Goal: Contribute content: Add original content to the website for others to see

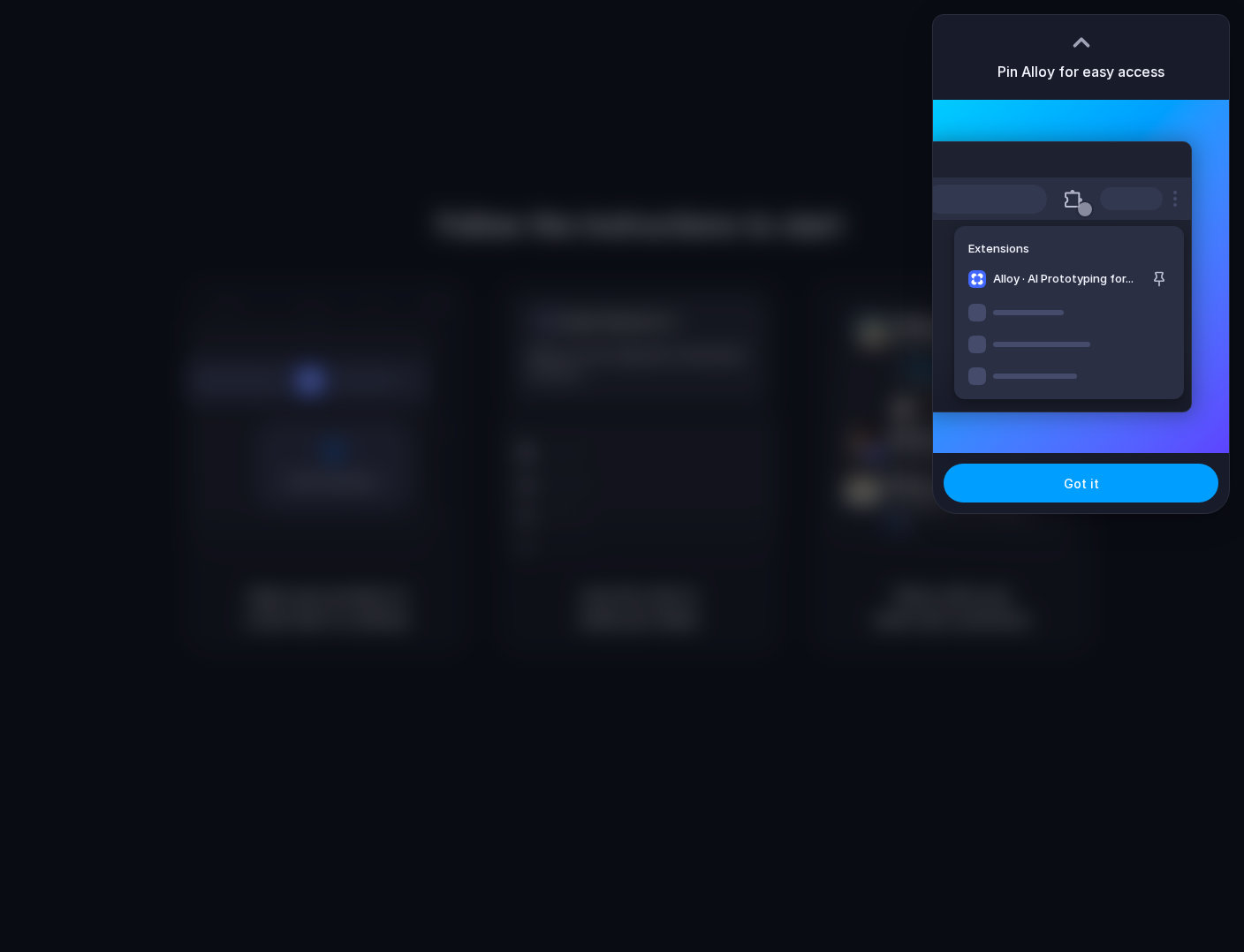
click at [1027, 489] on button "Got it" at bounding box center [1081, 483] width 275 height 39
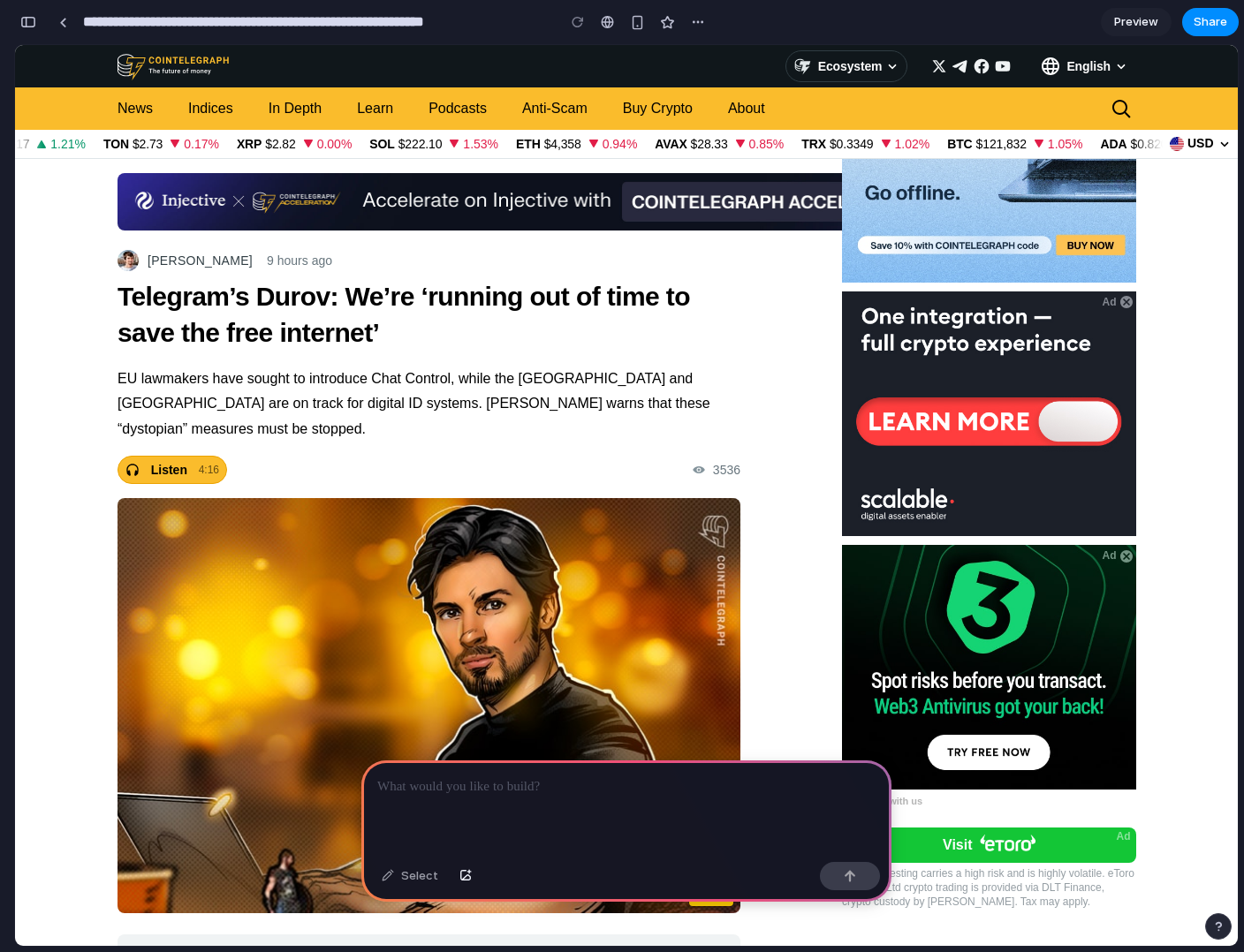
click at [864, 563] on img at bounding box center [989, 668] width 294 height 245
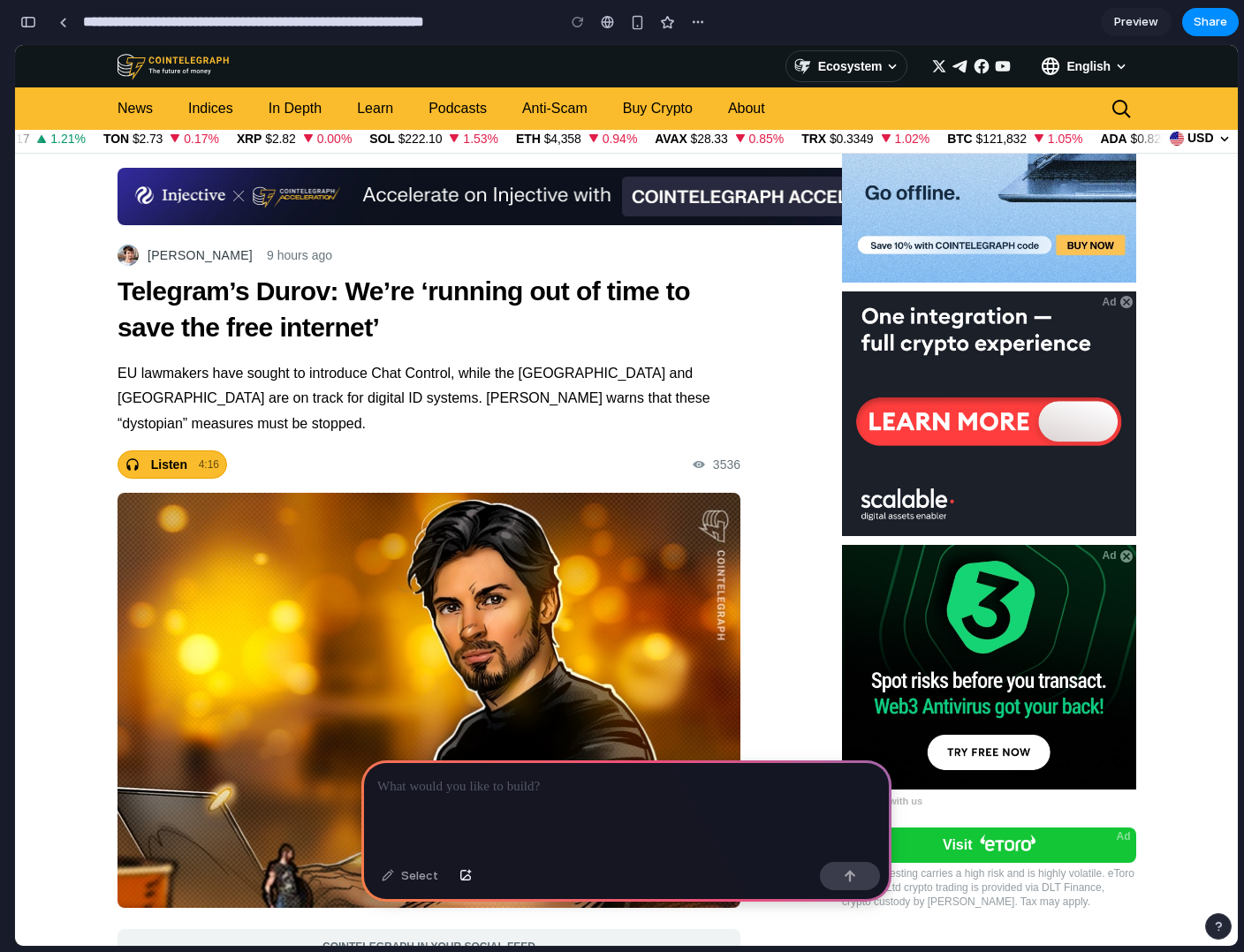
click at [532, 801] on div at bounding box center [626, 807] width 530 height 95
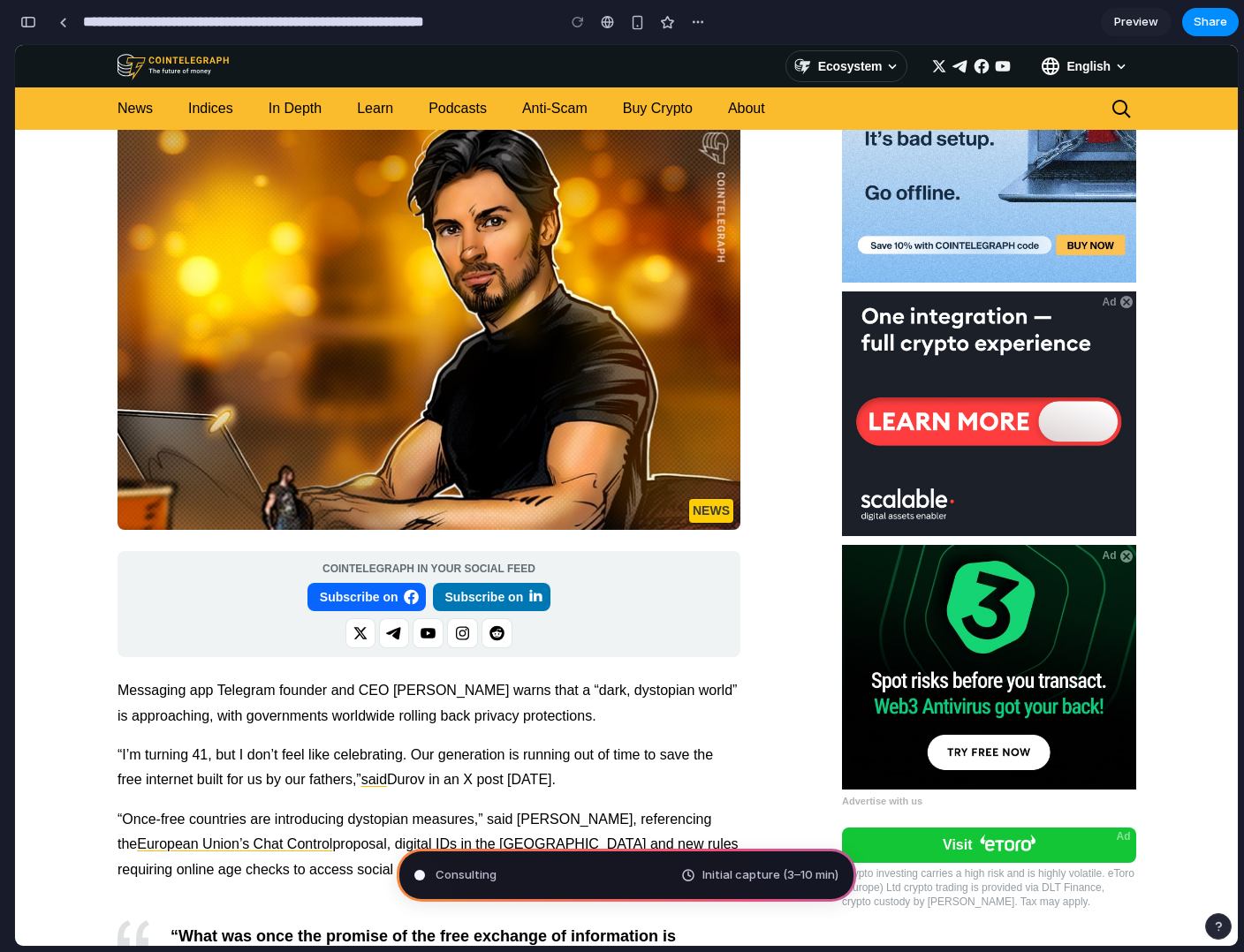
scroll to position [0, 0]
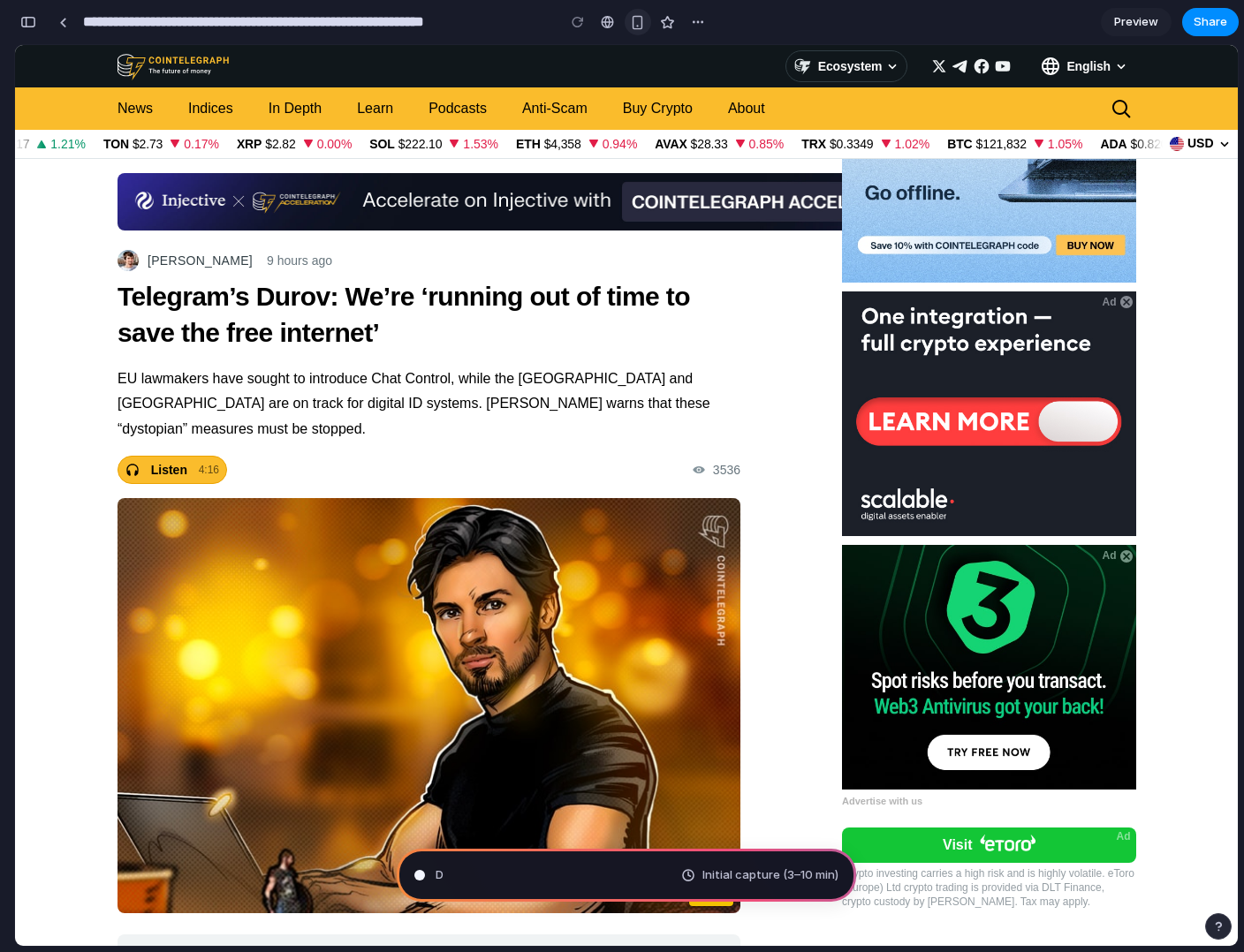
click at [640, 18] on div "button" at bounding box center [637, 22] width 15 height 15
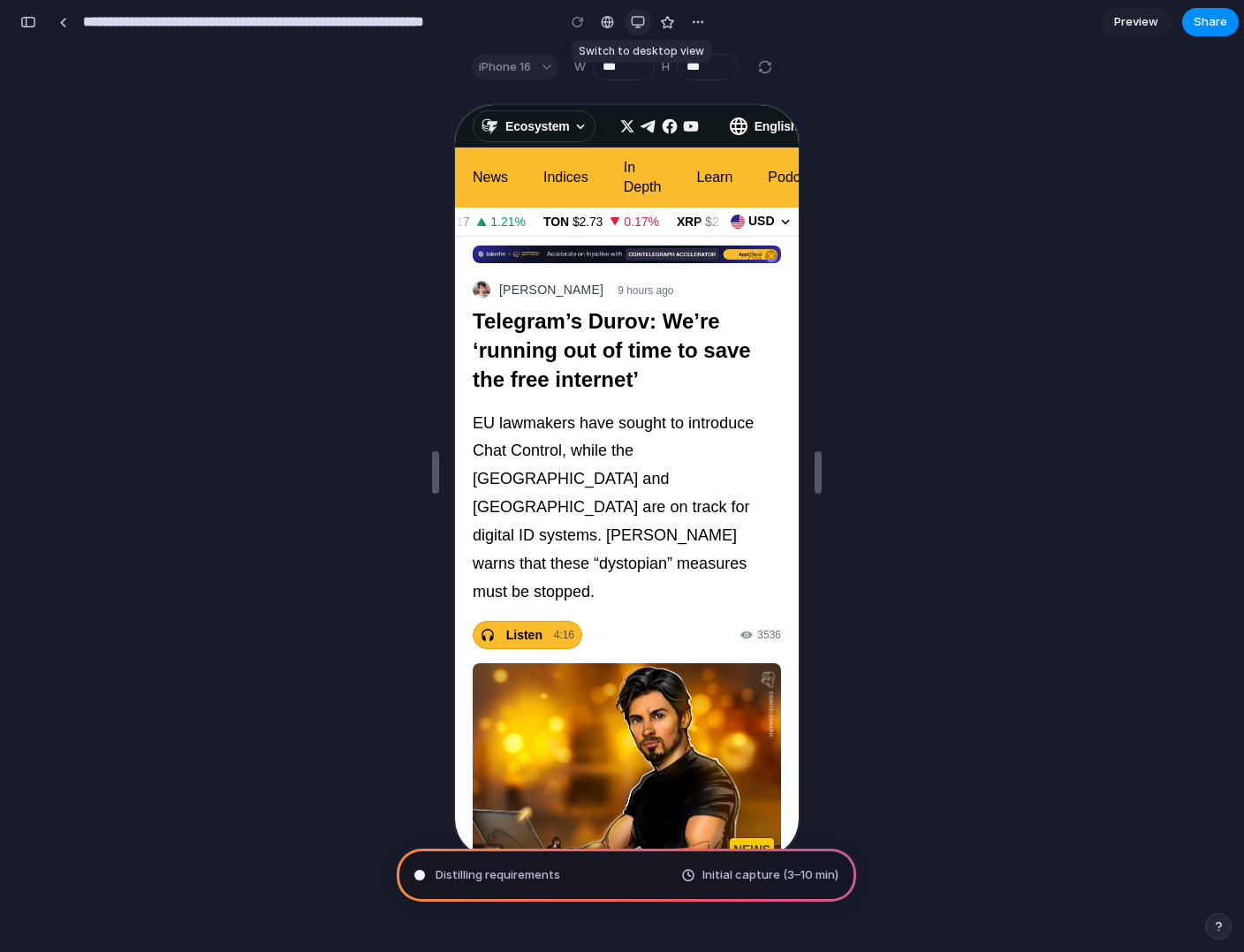
click at [640, 18] on div "button" at bounding box center [637, 21] width 14 height 14
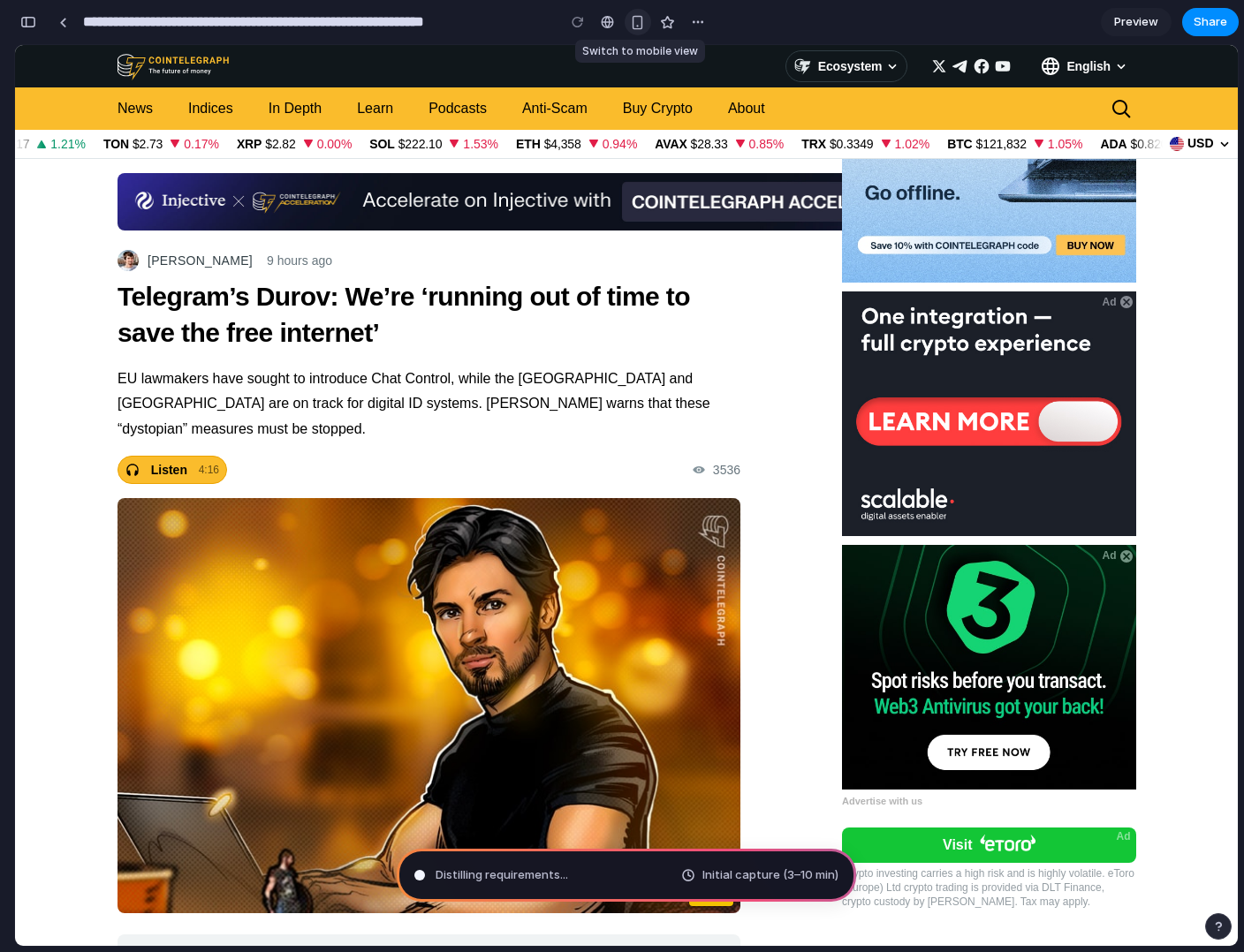
click at [640, 18] on div "button" at bounding box center [637, 22] width 15 height 15
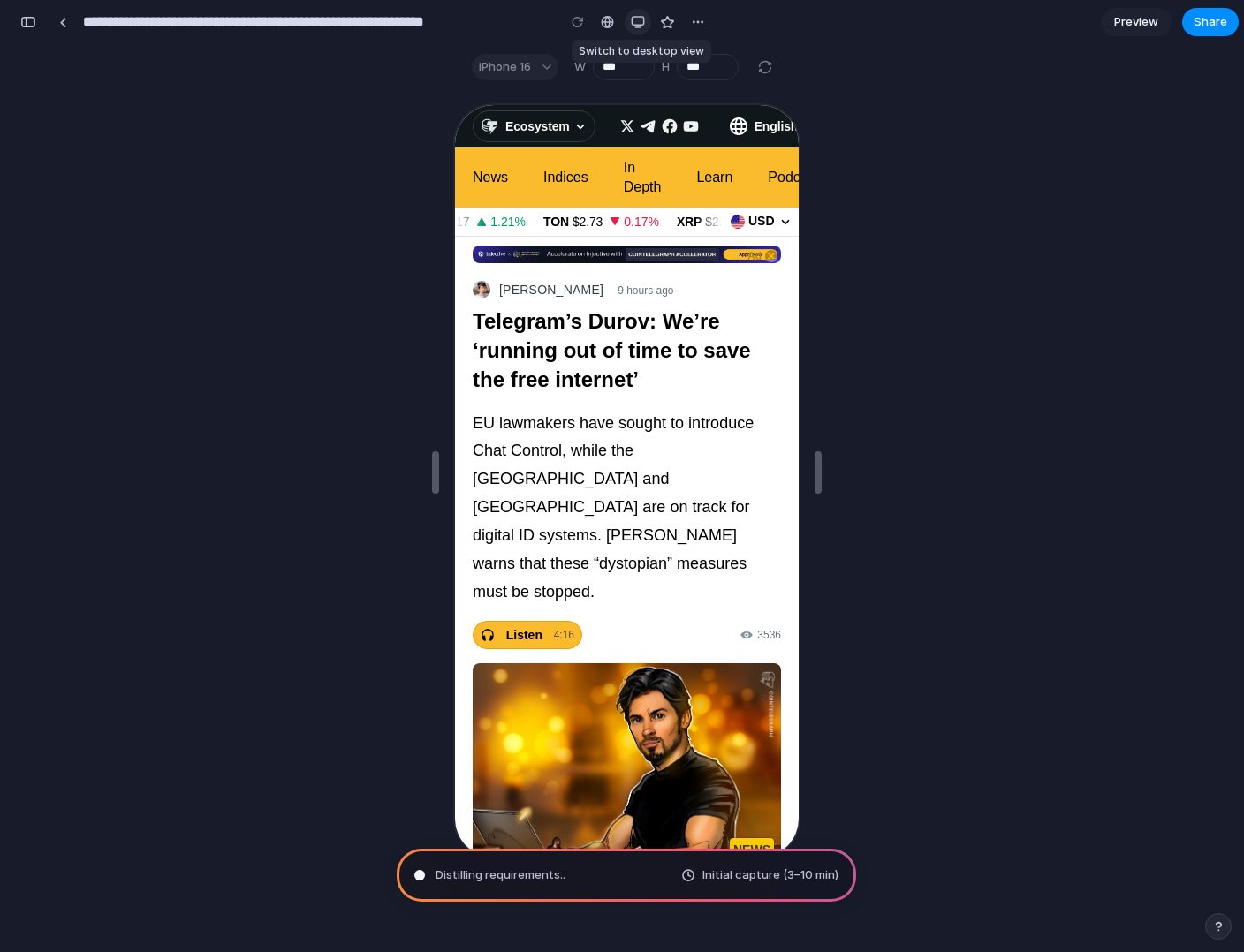
click at [640, 18] on div "button" at bounding box center [637, 21] width 14 height 14
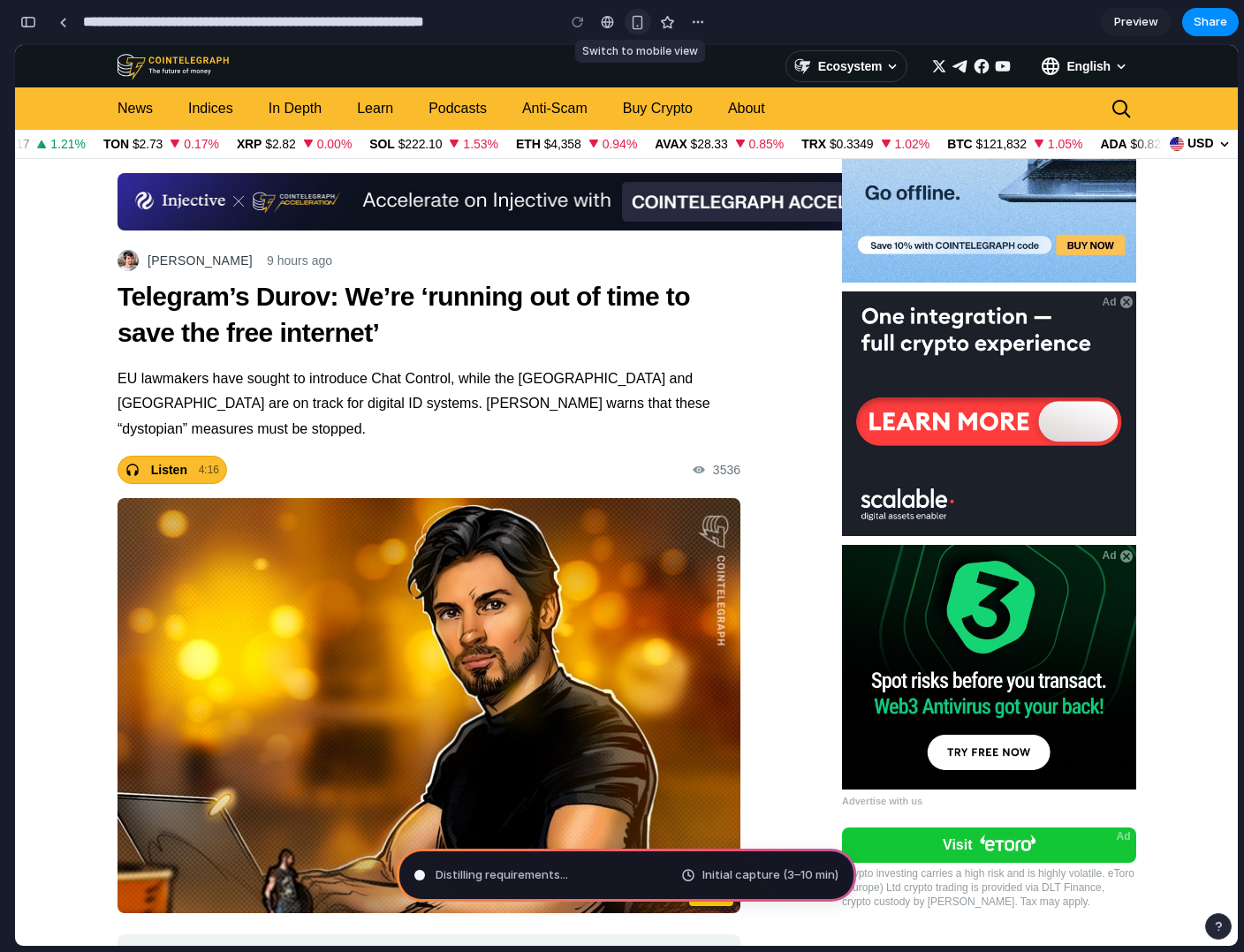
click at [640, 18] on div "button" at bounding box center [637, 22] width 15 height 15
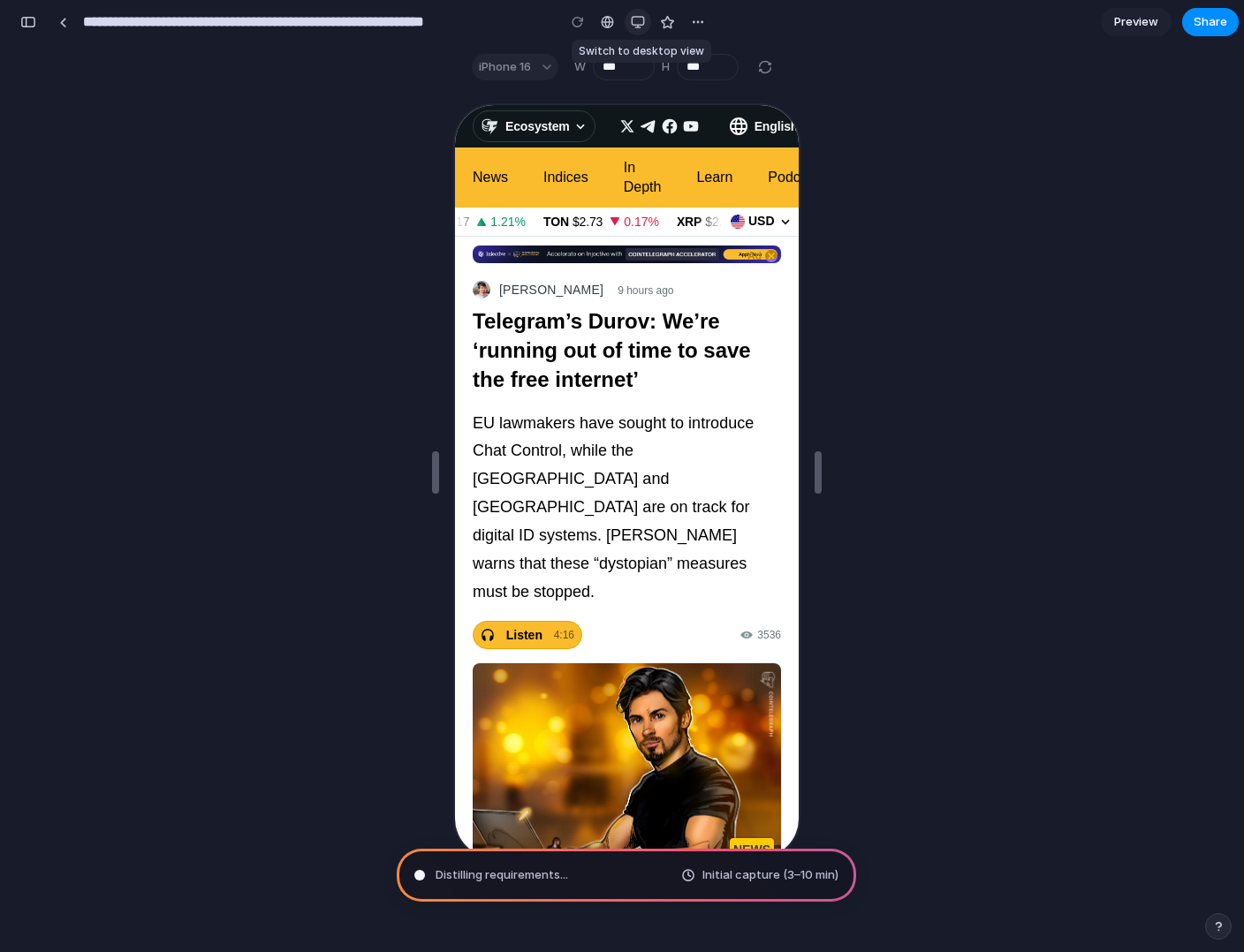
click at [640, 23] on div "button" at bounding box center [637, 21] width 14 height 14
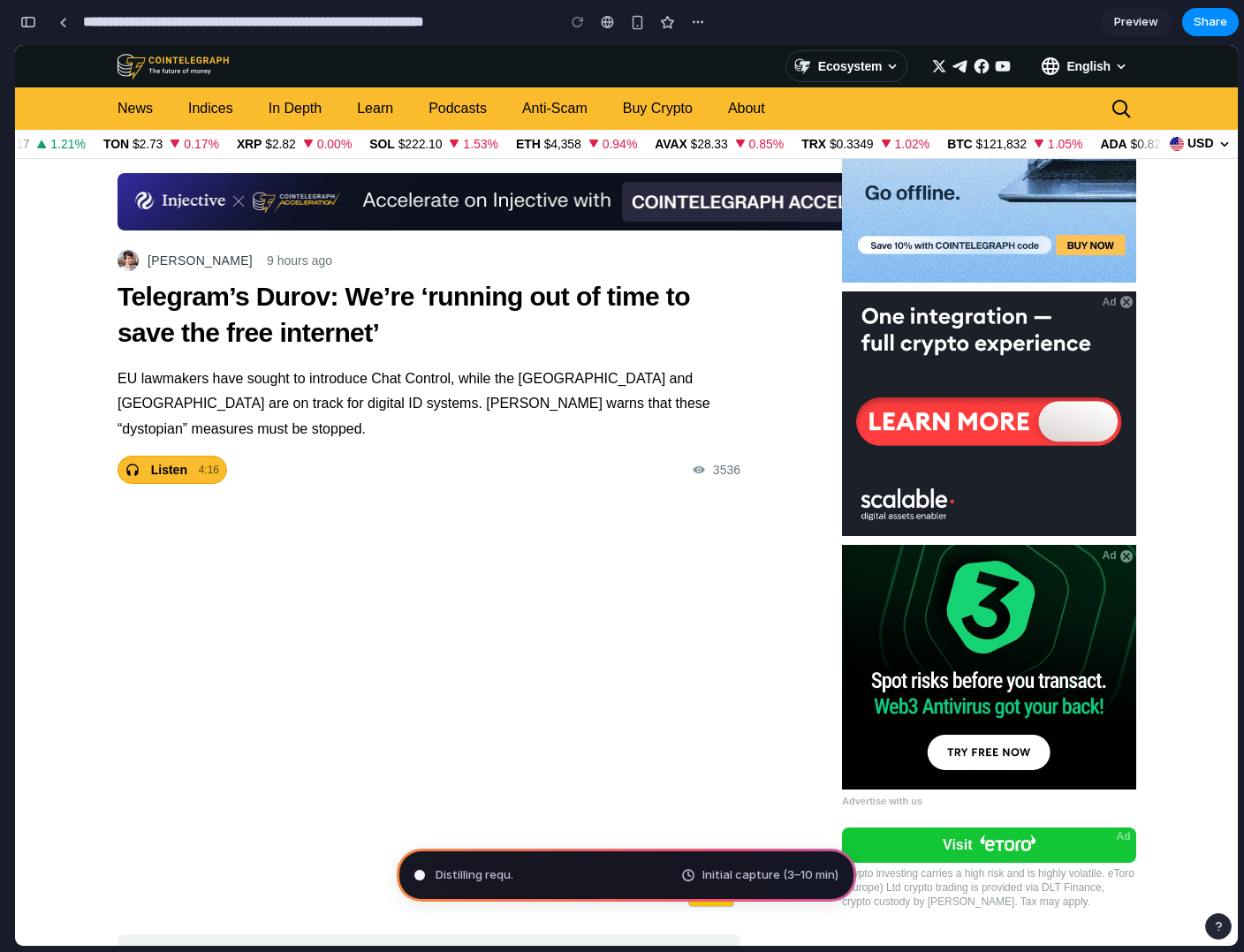
type input "**********"
